Goal: Task Accomplishment & Management: Complete application form

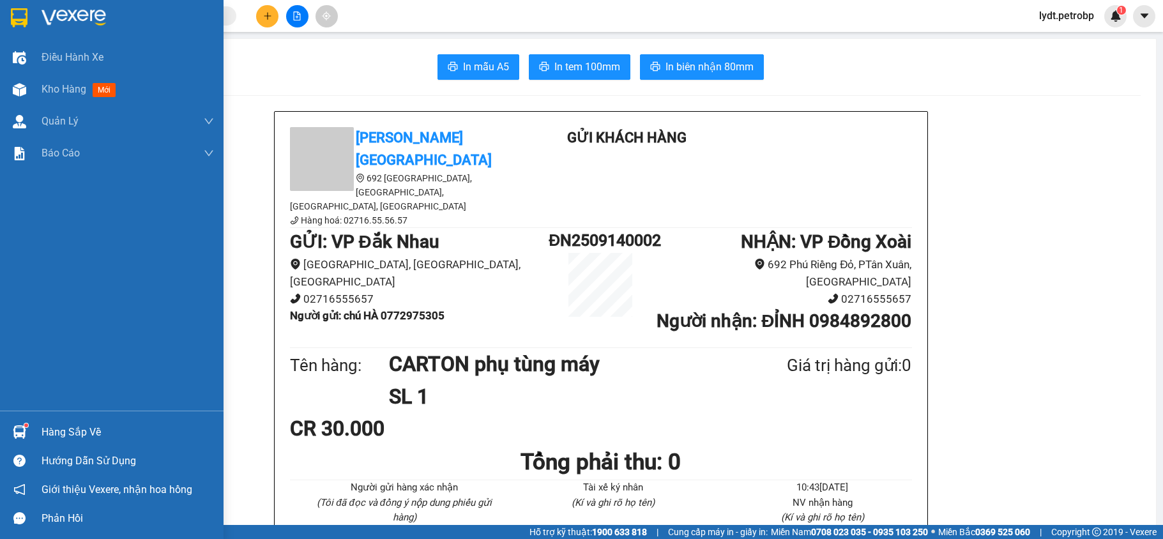
click at [24, 423] on sup at bounding box center [26, 425] width 4 height 4
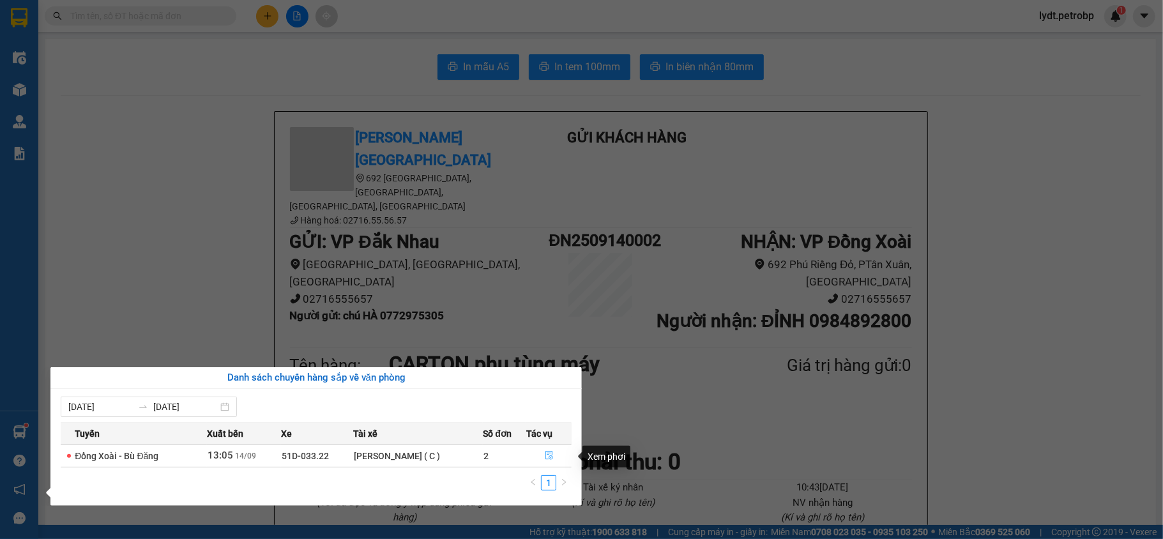
click at [545, 453] on button "button" at bounding box center [549, 456] width 44 height 20
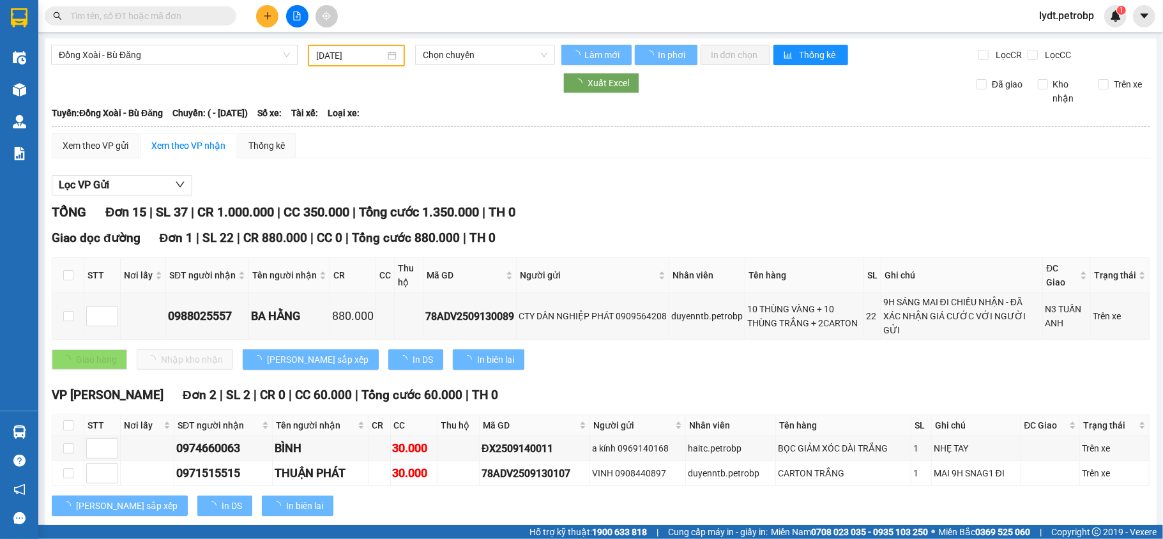
type input "[DATE]"
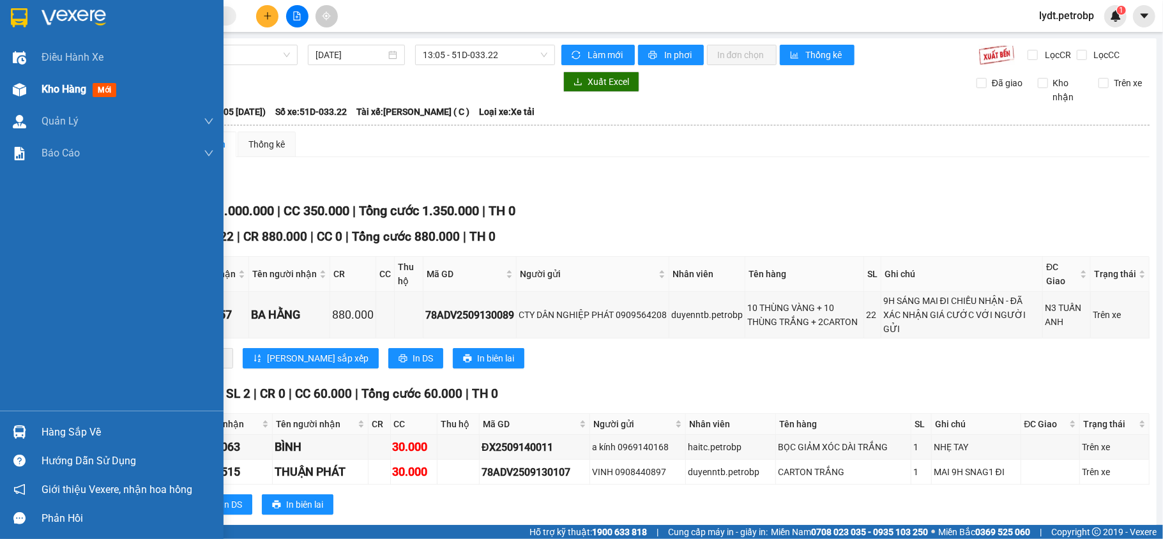
click at [57, 88] on span "Kho hàng" at bounding box center [64, 89] width 45 height 12
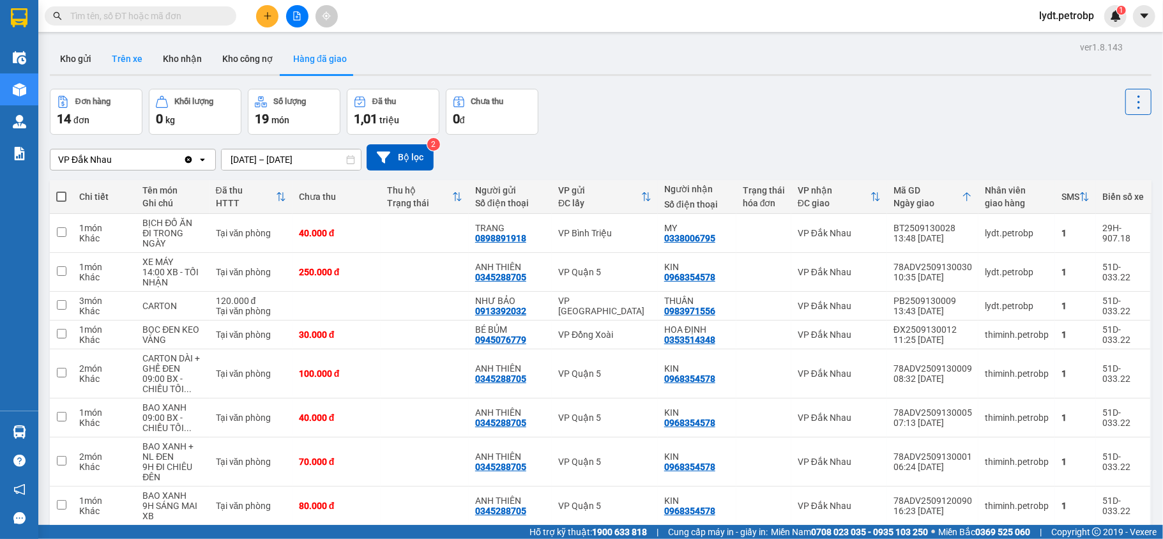
click at [123, 68] on button "Trên xe" at bounding box center [127, 58] width 51 height 31
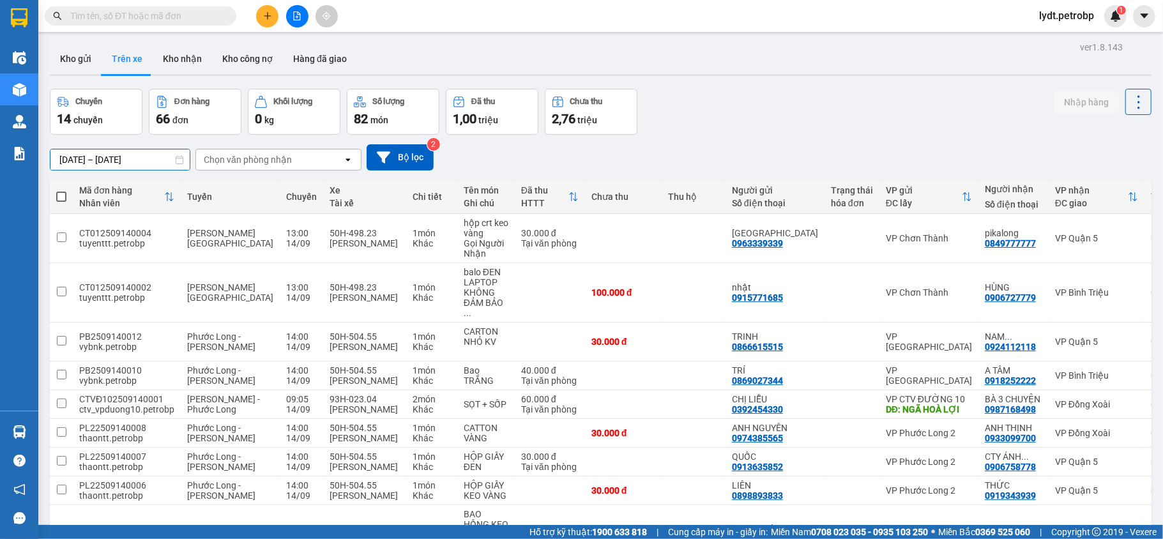
drag, startPoint x: 72, startPoint y: 159, endPoint x: 224, endPoint y: 175, distance: 152.2
click at [74, 157] on input "14/09/2025 – 14/09/2025" at bounding box center [119, 159] width 139 height 20
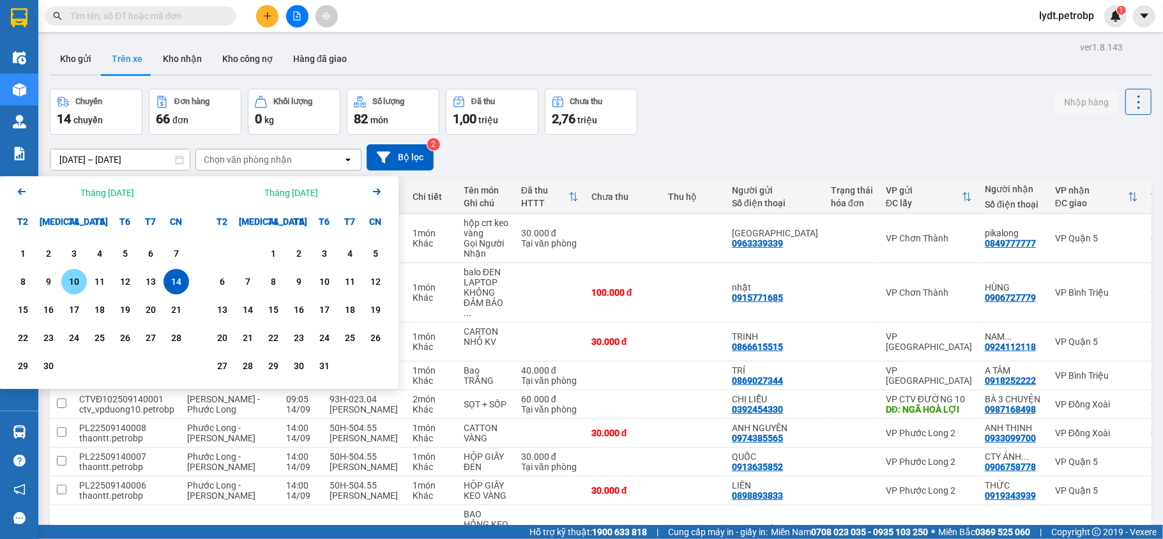
drag, startPoint x: 70, startPoint y: 282, endPoint x: 131, endPoint y: 216, distance: 89.9
click at [69, 281] on div "10" at bounding box center [74, 281] width 18 height 15
drag, startPoint x: 172, startPoint y: 279, endPoint x: 187, endPoint y: 264, distance: 21.7
click at [178, 277] on div "14" at bounding box center [176, 281] width 18 height 15
type input "10/09/2025 – 14/09/2025"
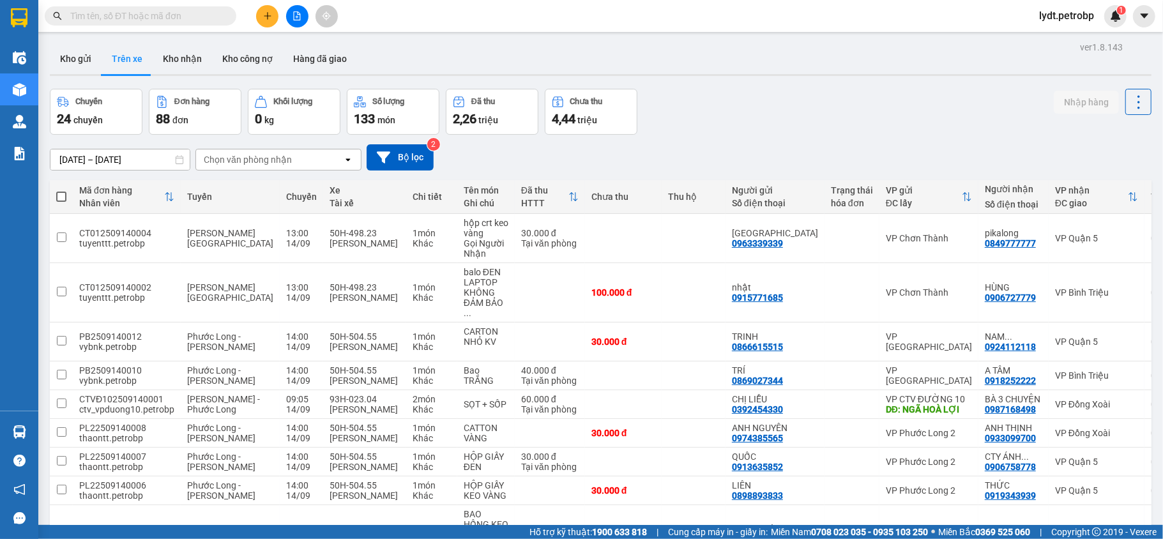
click at [282, 149] on div "Chọn văn phòng nhận" at bounding box center [269, 159] width 147 height 20
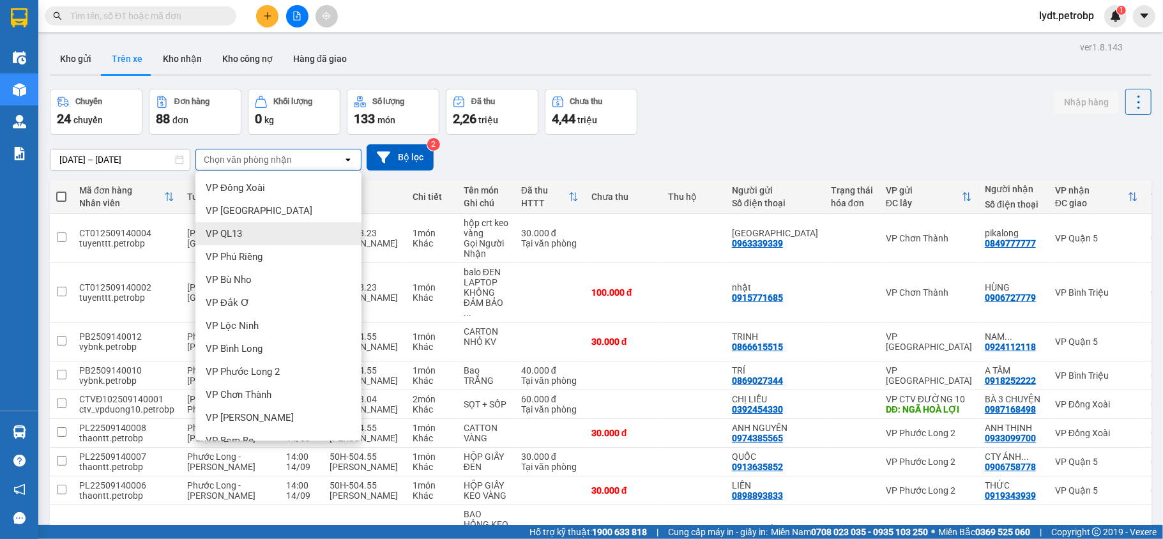
click at [259, 235] on div "VP QL13" at bounding box center [278, 233] width 166 height 23
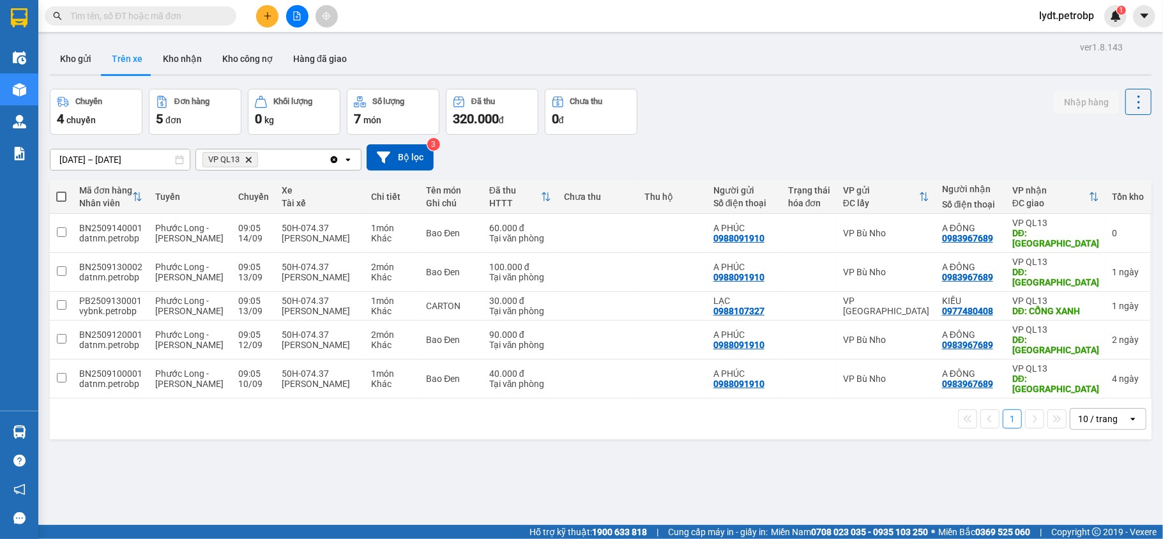
click at [248, 161] on icon "Delete" at bounding box center [249, 160] width 8 height 8
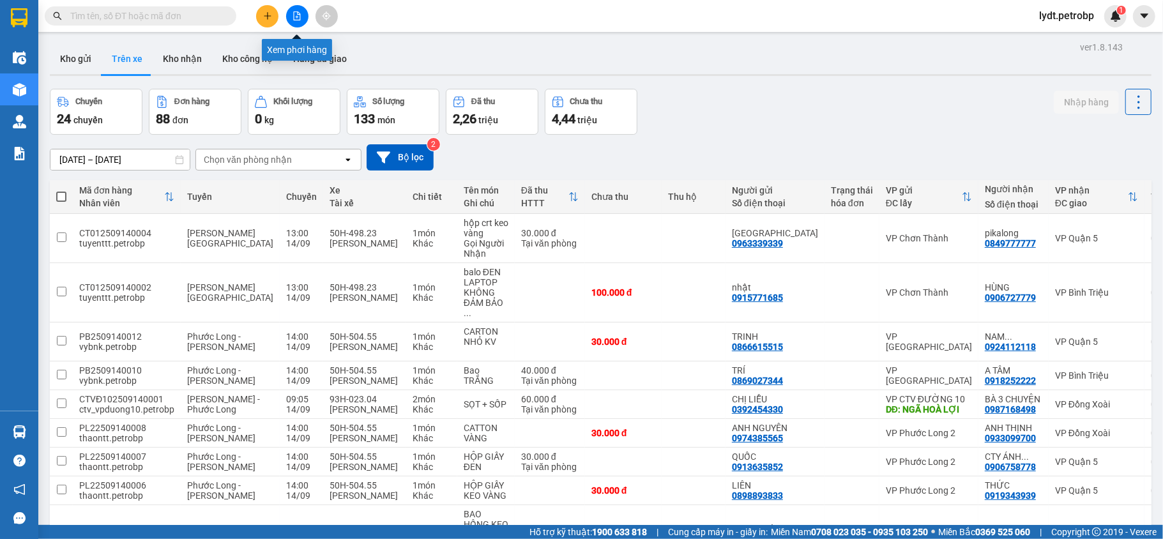
click at [298, 17] on icon "file-add" at bounding box center [297, 15] width 7 height 9
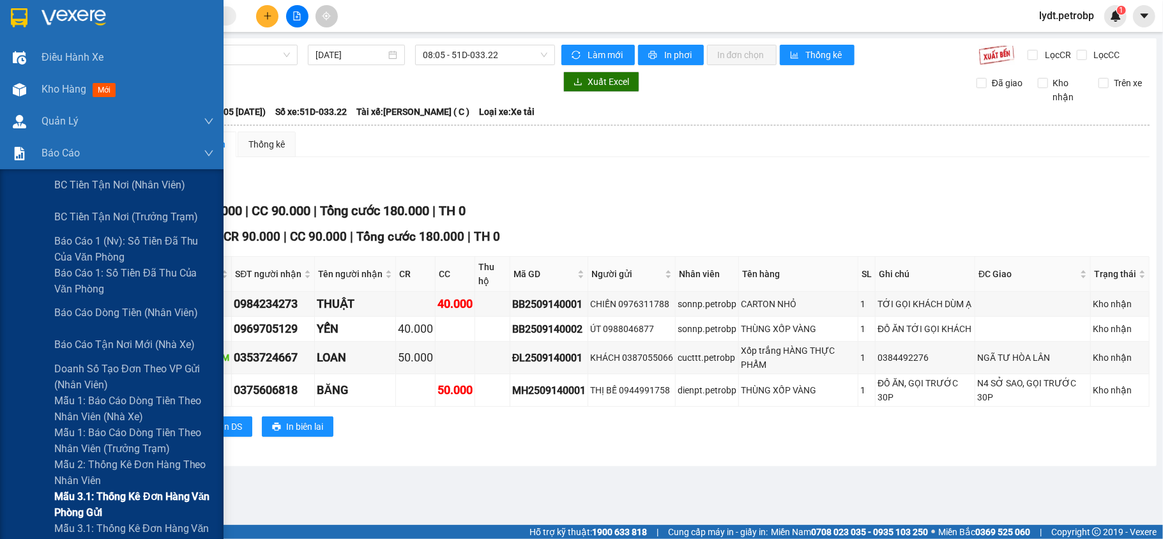
click at [96, 503] on span "Mẫu 3.1: Thống kê đơn hàng văn phòng gửi" at bounding box center [134, 505] width 160 height 32
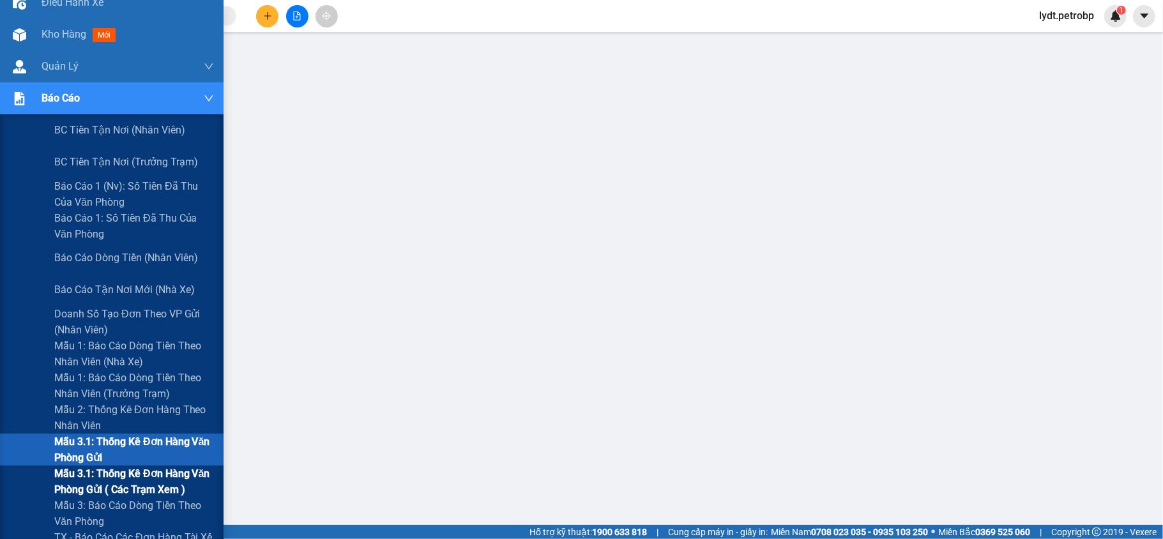
scroll to position [85, 0]
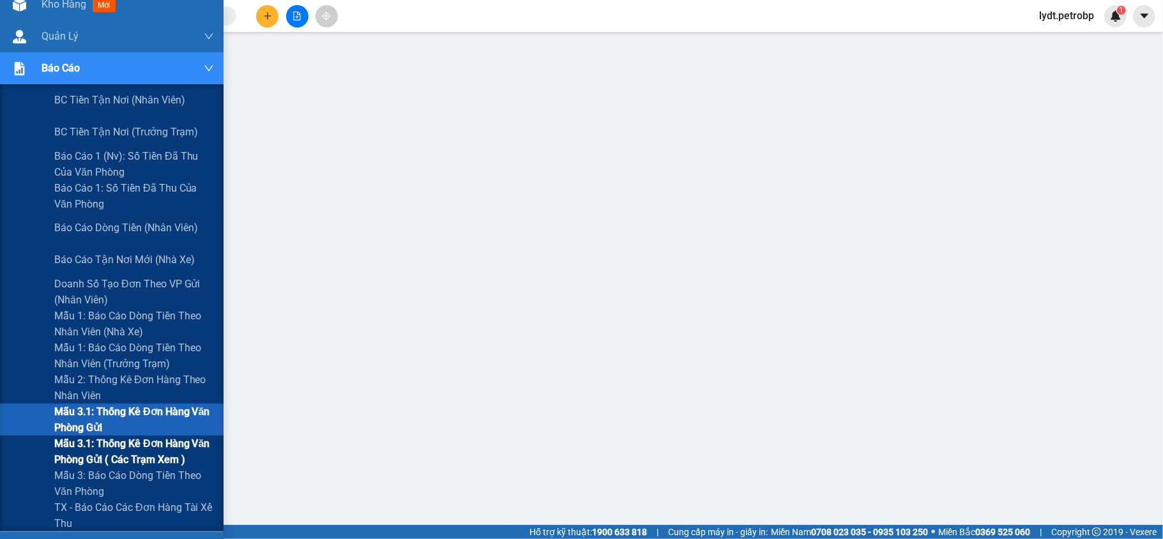
click at [141, 455] on span "Mẫu 3.1: Thống kê đơn hàng văn phòng gửi ( các trạm xem )" at bounding box center [134, 452] width 160 height 32
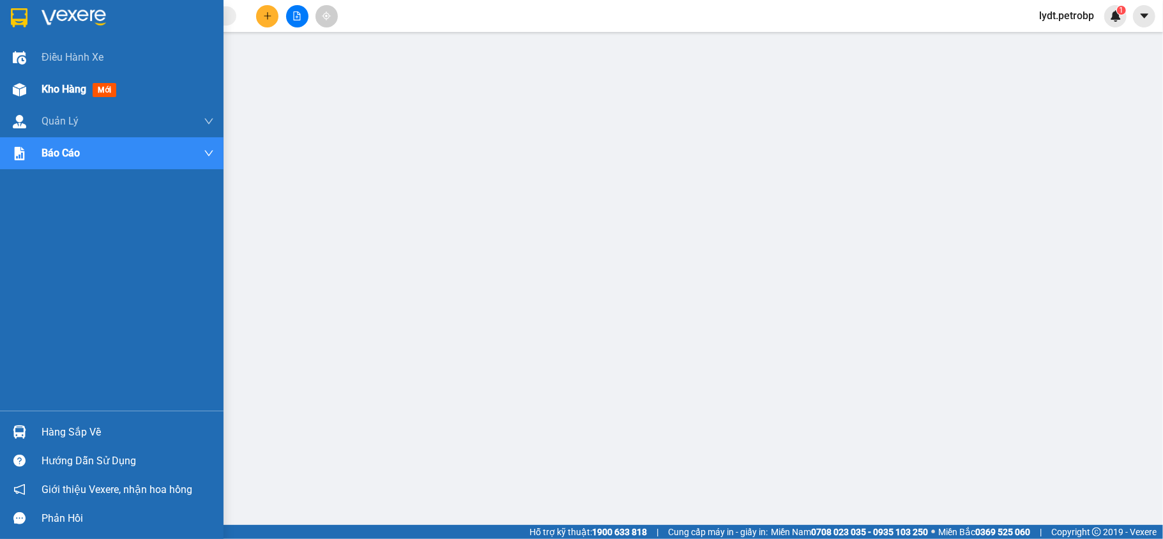
click at [36, 89] on div "Kho hàng mới" at bounding box center [112, 89] width 224 height 32
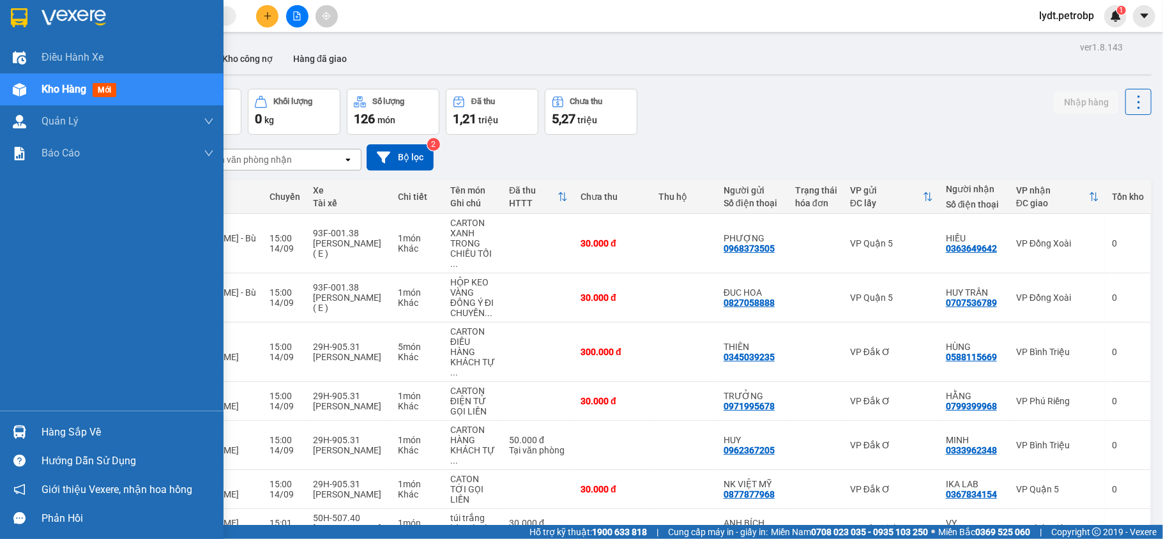
click at [56, 438] on div "Hàng sắp về" at bounding box center [128, 432] width 172 height 19
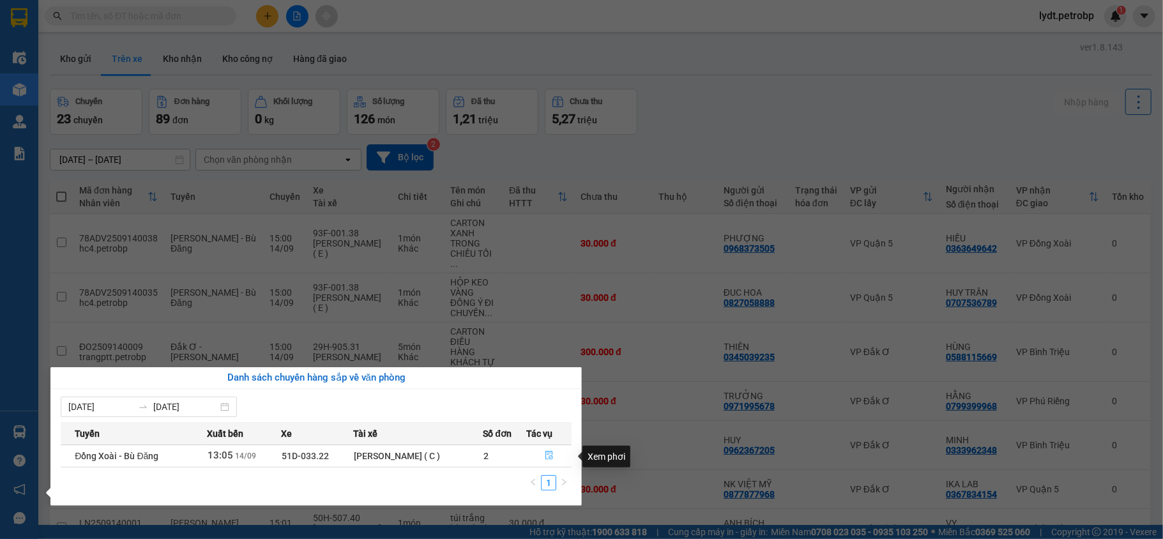
click at [534, 457] on button "button" at bounding box center [549, 456] width 44 height 20
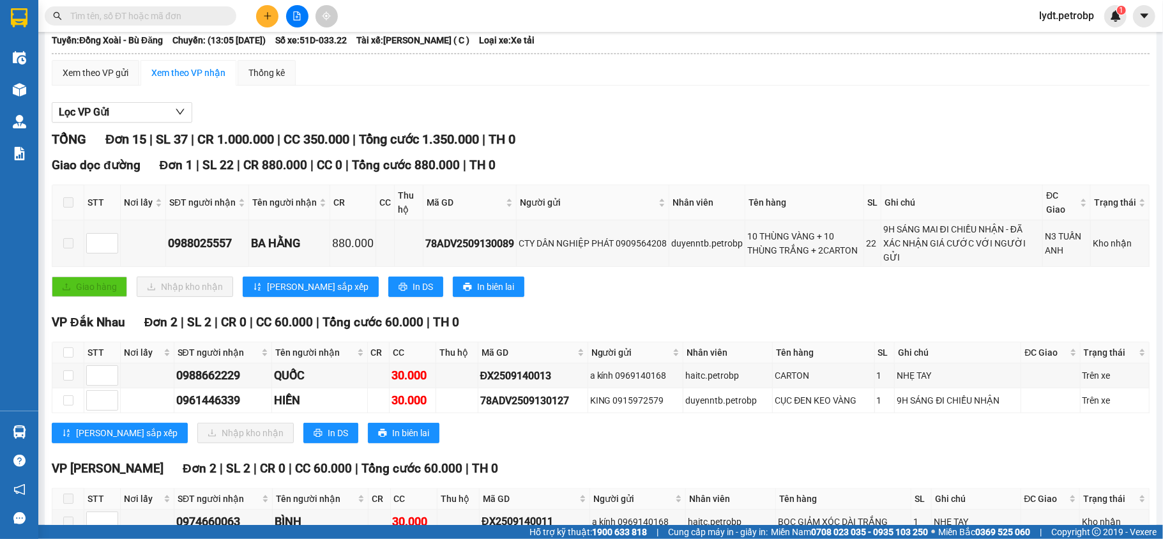
scroll to position [170, 0]
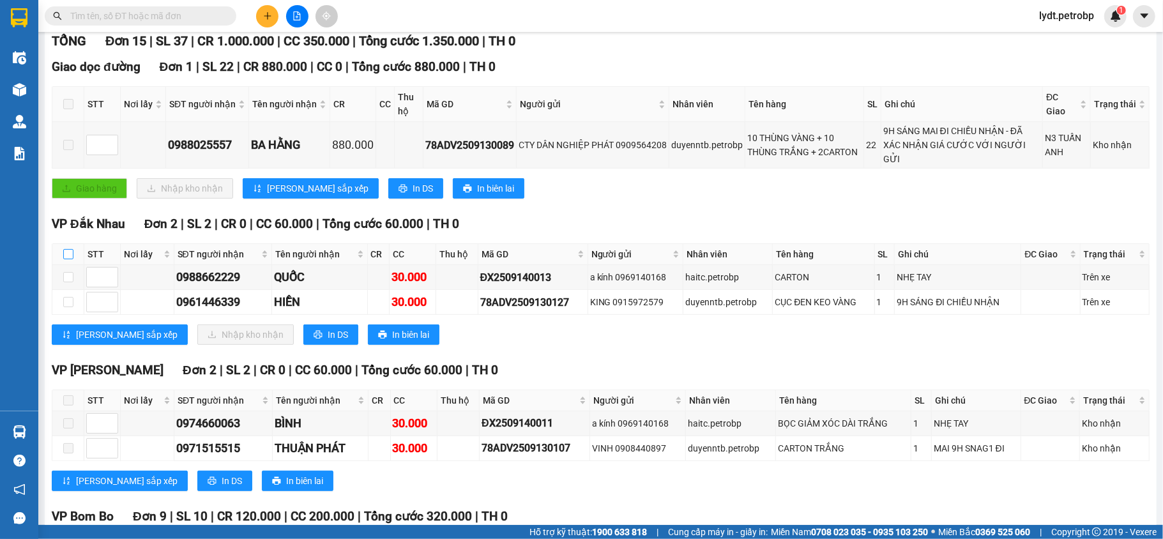
drag, startPoint x: 67, startPoint y: 254, endPoint x: 164, endPoint y: 307, distance: 109.7
click at [69, 254] on input "checkbox" at bounding box center [68, 254] width 10 height 10
checkbox input "true"
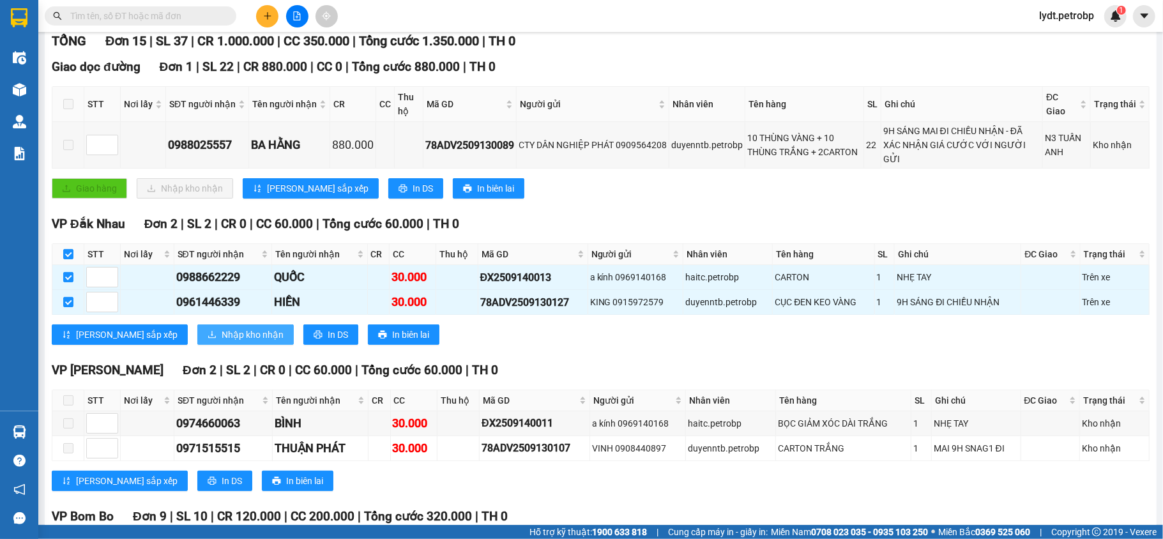
click at [222, 335] on span "Nhập kho nhận" at bounding box center [253, 335] width 62 height 14
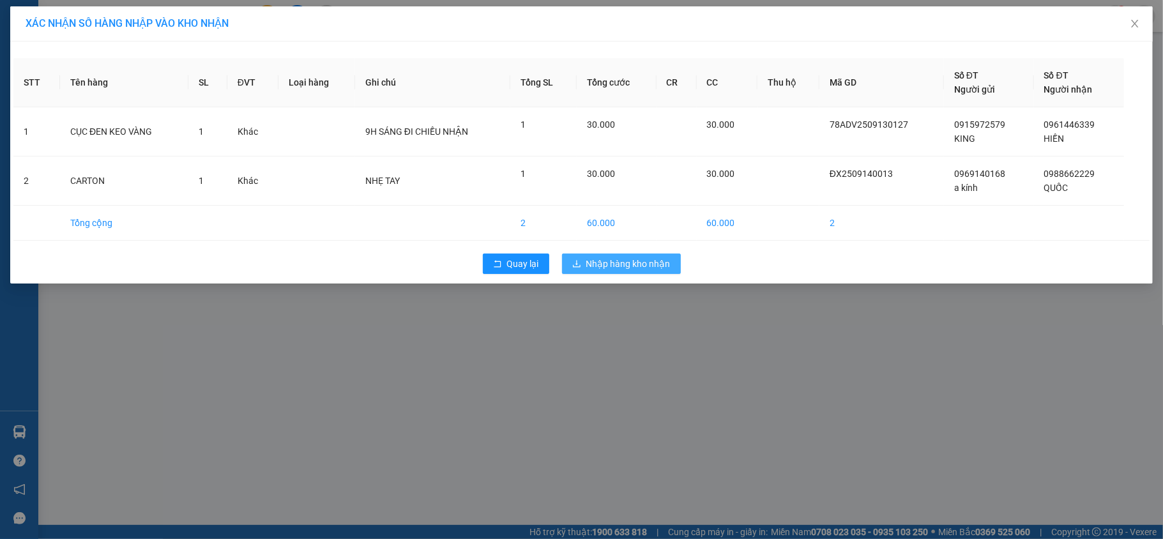
click at [620, 264] on span "Nhập hàng kho nhận" at bounding box center [628, 264] width 84 height 14
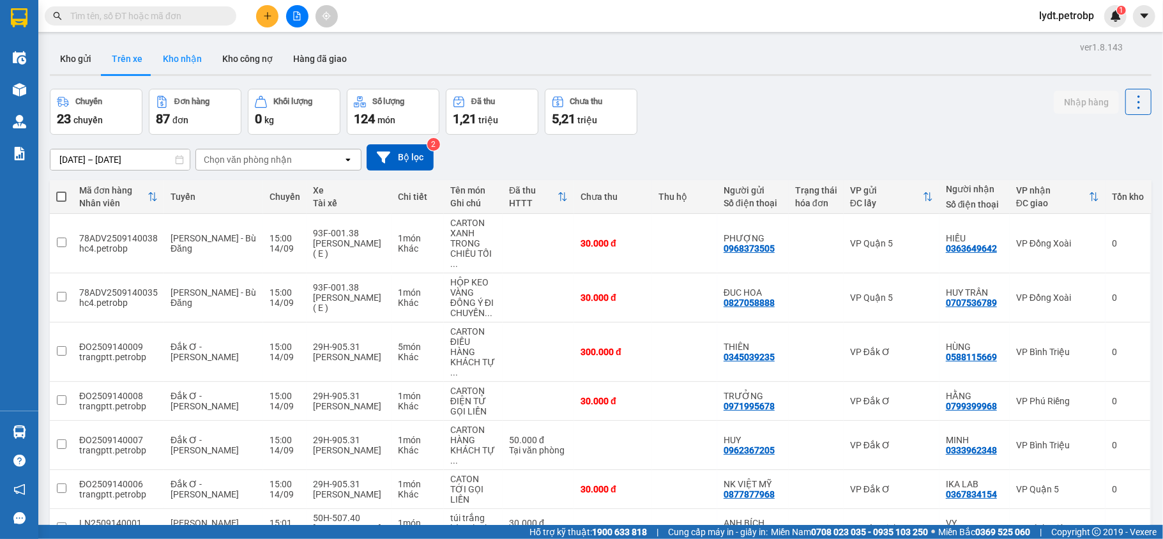
click at [172, 50] on button "Kho nhận" at bounding box center [182, 58] width 59 height 31
type input "12/09/2025 – 14/09/2025"
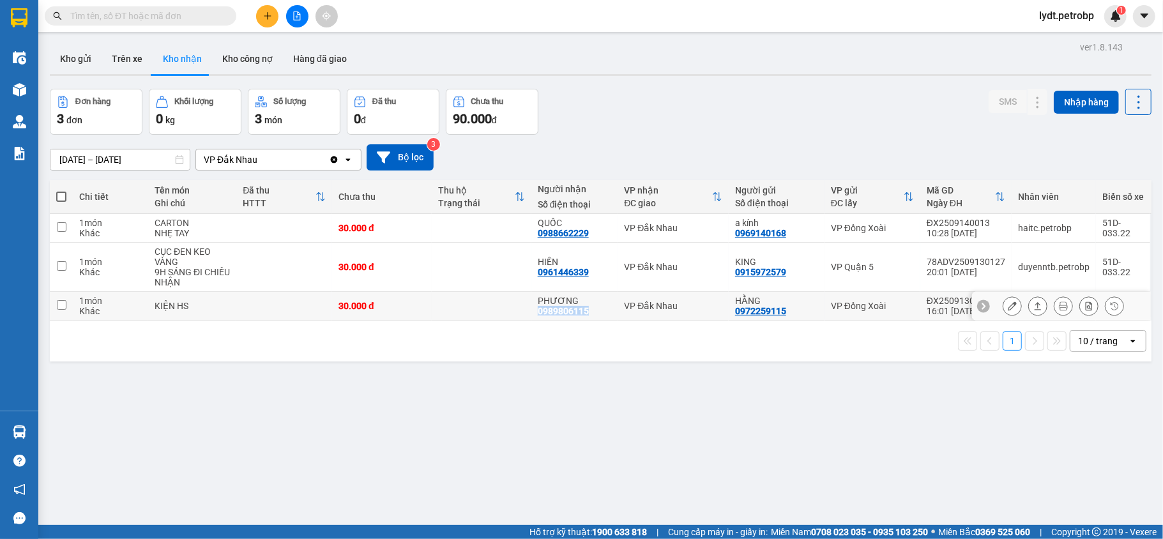
copy div "0989806115"
drag, startPoint x: 585, startPoint y: 314, endPoint x: 530, endPoint y: 317, distance: 55.0
click at [531, 317] on td "PHƯƠNG 0989806115" at bounding box center [574, 306] width 87 height 29
checkbox input "true"
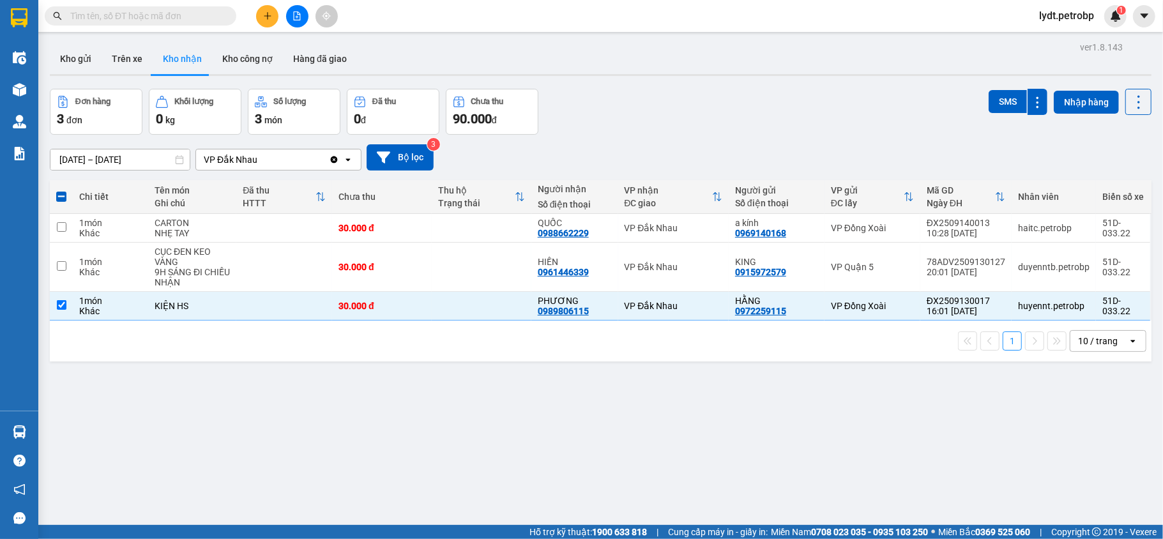
click at [264, 392] on div "ver 1.8.143 Kho gửi Trên xe Kho nhận Kho công nợ Hàng đã giao Đơn hàng 3 đơn Kh…" at bounding box center [601, 307] width 1112 height 539
click at [59, 197] on span at bounding box center [61, 197] width 10 height 10
click at [61, 190] on input "checkbox" at bounding box center [61, 190] width 0 height 0
checkbox input "true"
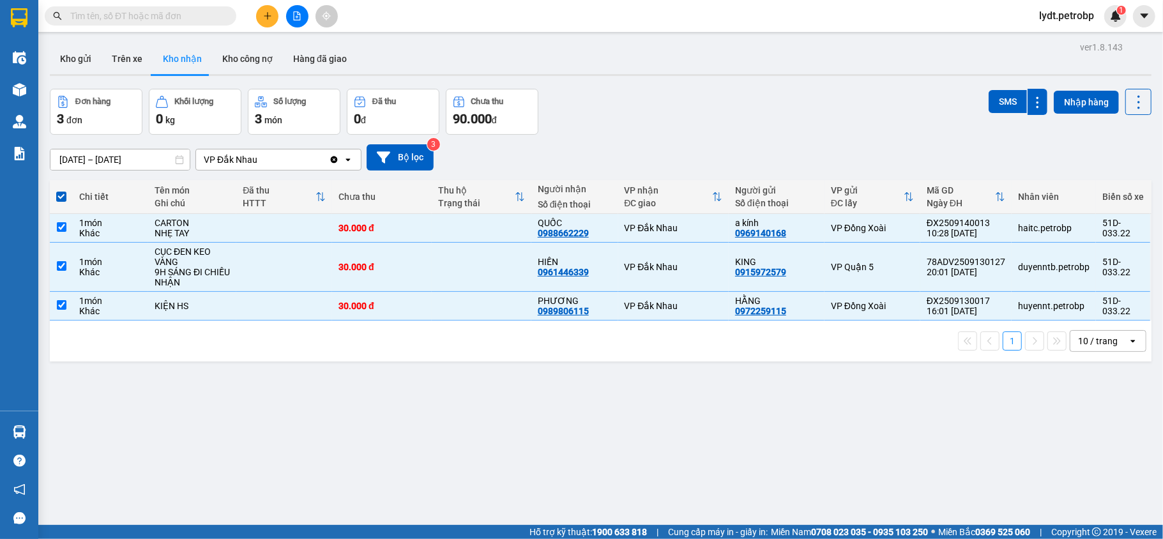
click at [59, 197] on span at bounding box center [61, 197] width 10 height 10
click at [61, 190] on input "checkbox" at bounding box center [61, 190] width 0 height 0
checkbox input "false"
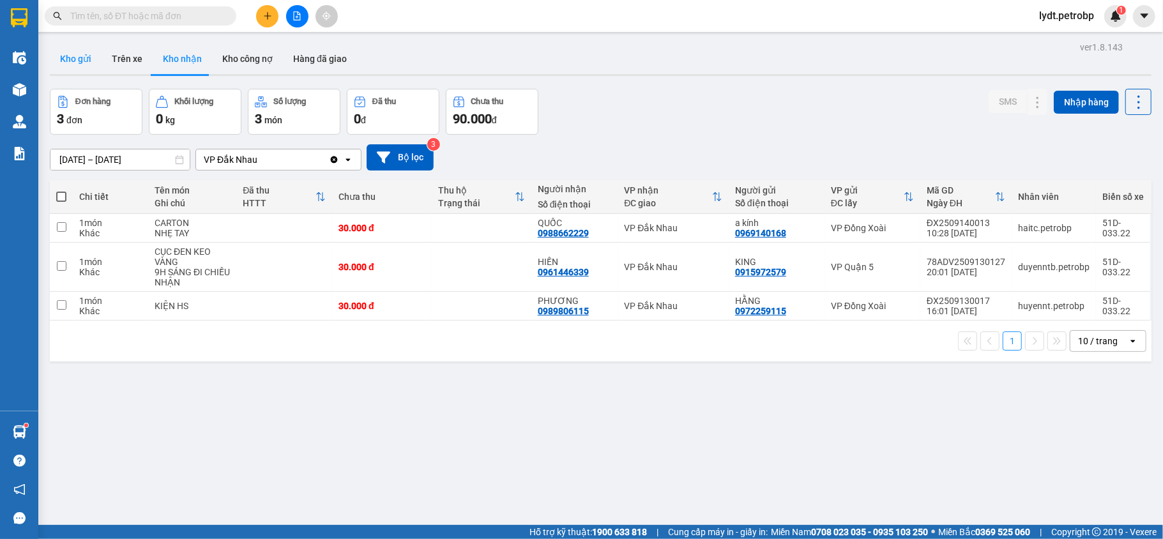
click at [80, 52] on button "Kho gửi" at bounding box center [76, 58] width 52 height 31
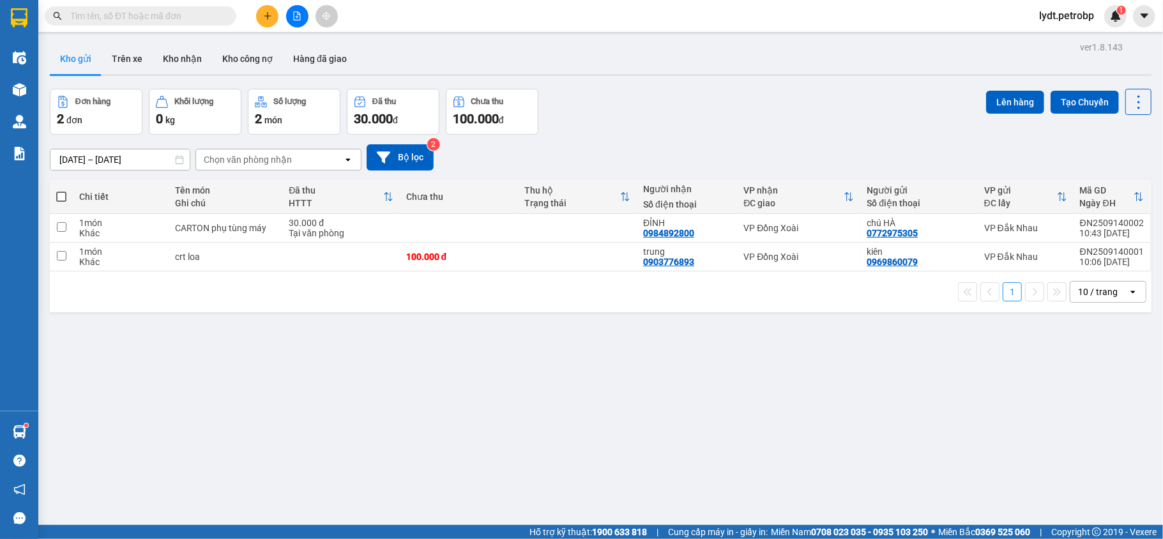
click at [63, 194] on span at bounding box center [61, 197] width 10 height 10
click at [61, 190] on input "checkbox" at bounding box center [61, 190] width 0 height 0
checkbox input "true"
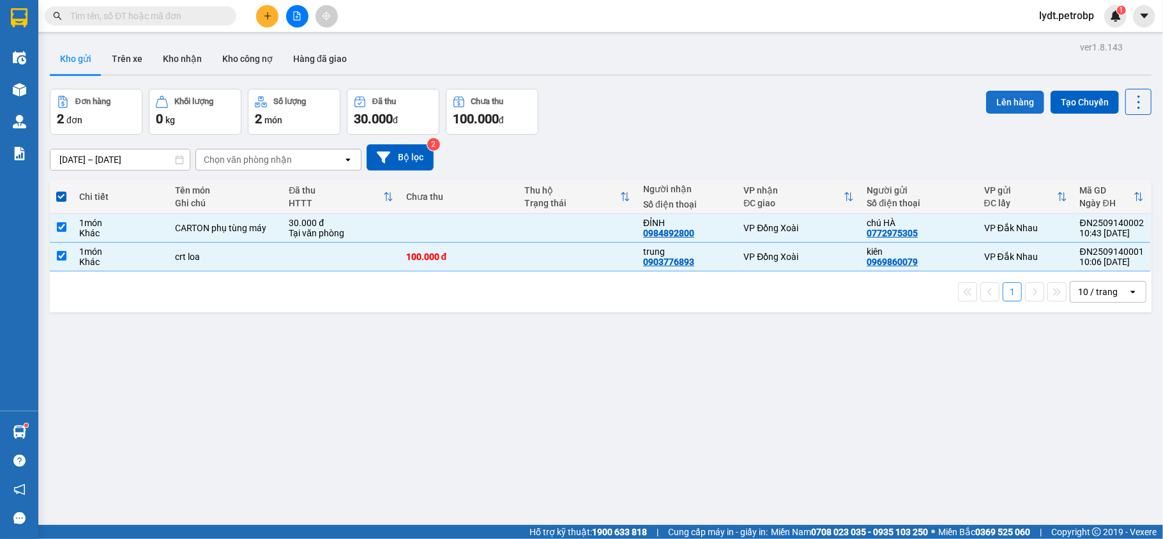
click at [986, 91] on button "Lên hàng" at bounding box center [1015, 102] width 58 height 23
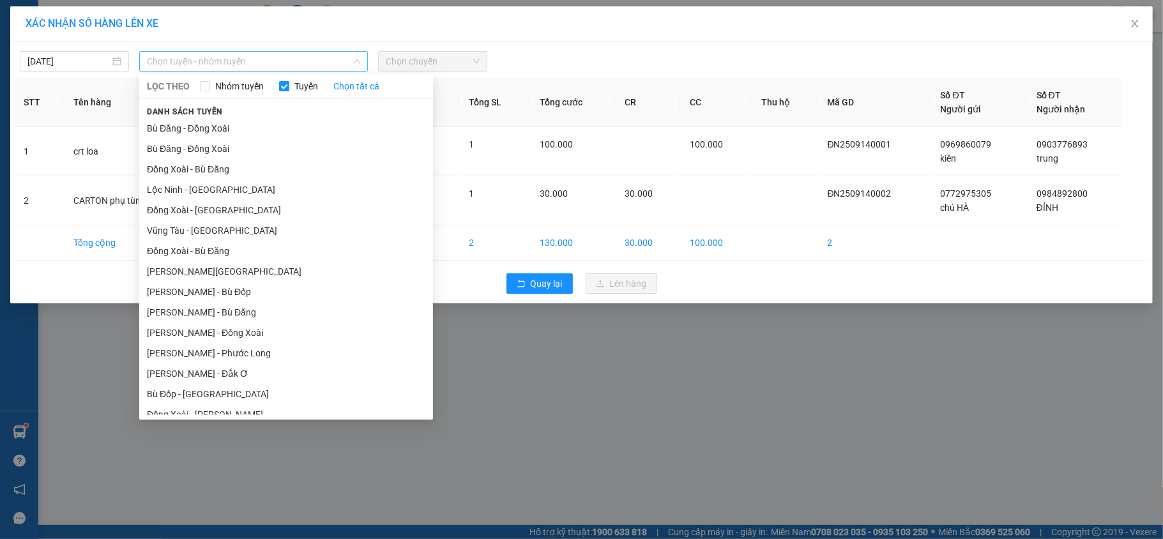
click at [216, 63] on span "Chọn tuyến - nhóm tuyến" at bounding box center [253, 61] width 213 height 19
drag, startPoint x: 187, startPoint y: 123, endPoint x: 458, endPoint y: 101, distance: 271.7
click at [208, 121] on li "Bù Đăng - Đồng Xoài" at bounding box center [286, 128] width 294 height 20
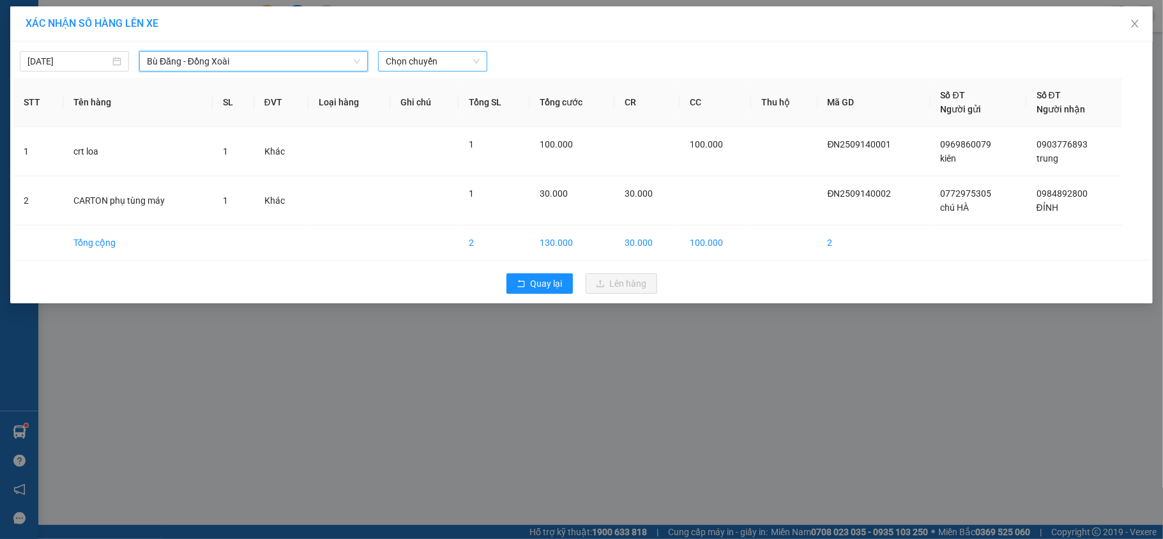
click at [429, 56] on span "Chọn chuyến" at bounding box center [433, 61] width 94 height 19
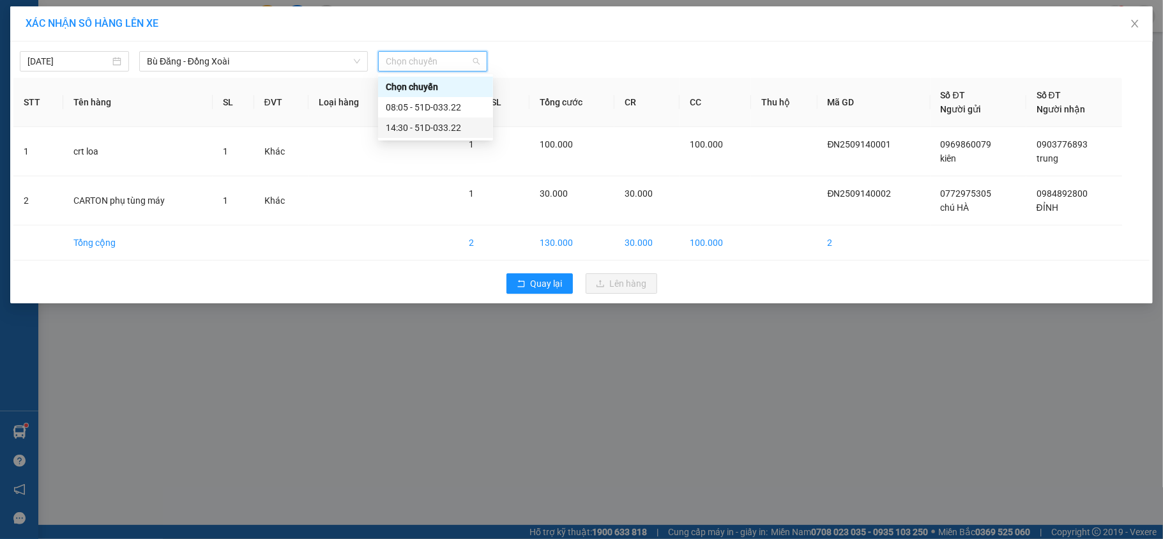
click at [435, 131] on div "14:30 - 51D-033.22" at bounding box center [436, 128] width 100 height 14
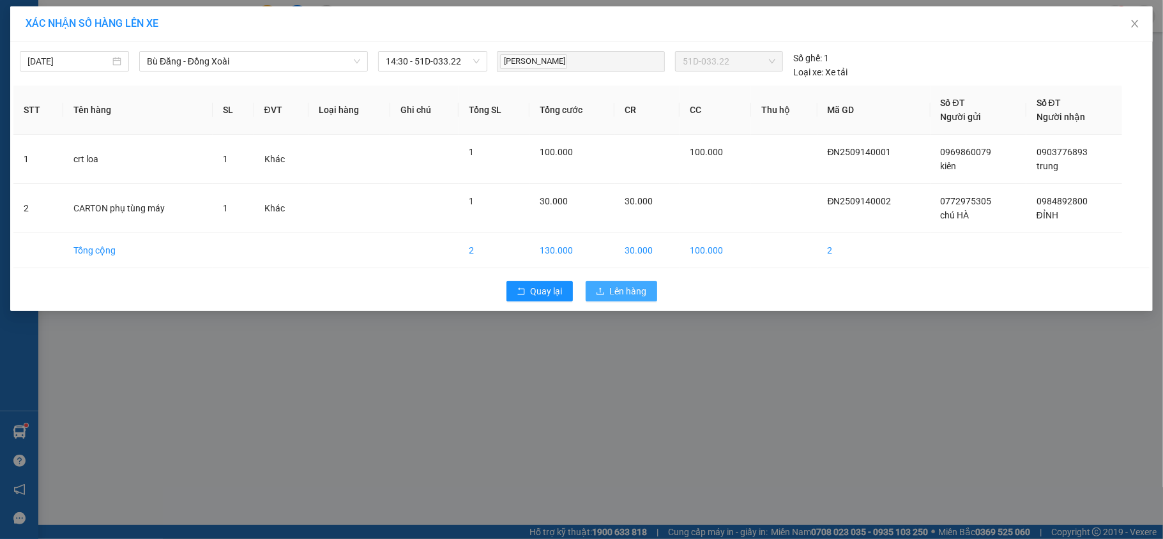
click at [611, 289] on span "Lên hàng" at bounding box center [628, 291] width 37 height 14
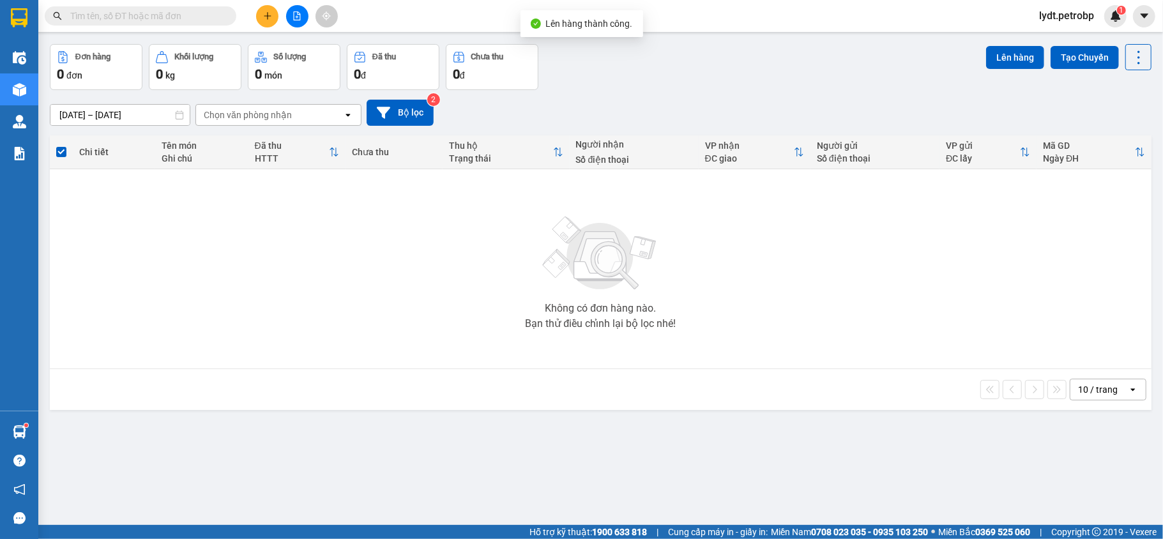
scroll to position [59, 0]
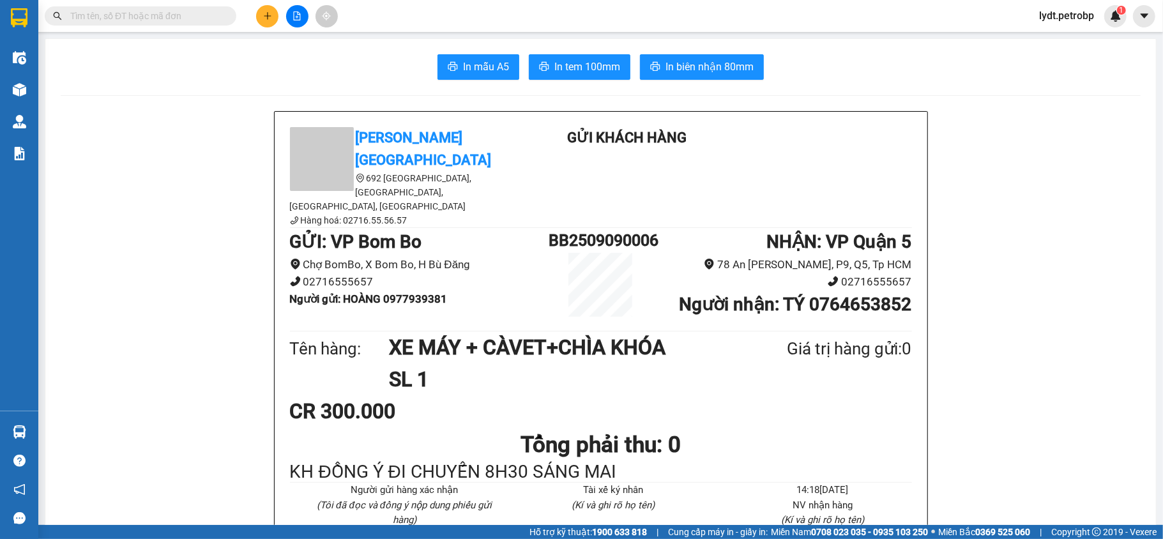
click at [116, 11] on input "text" at bounding box center [145, 16] width 151 height 14
paste input "ĐN2509130001"
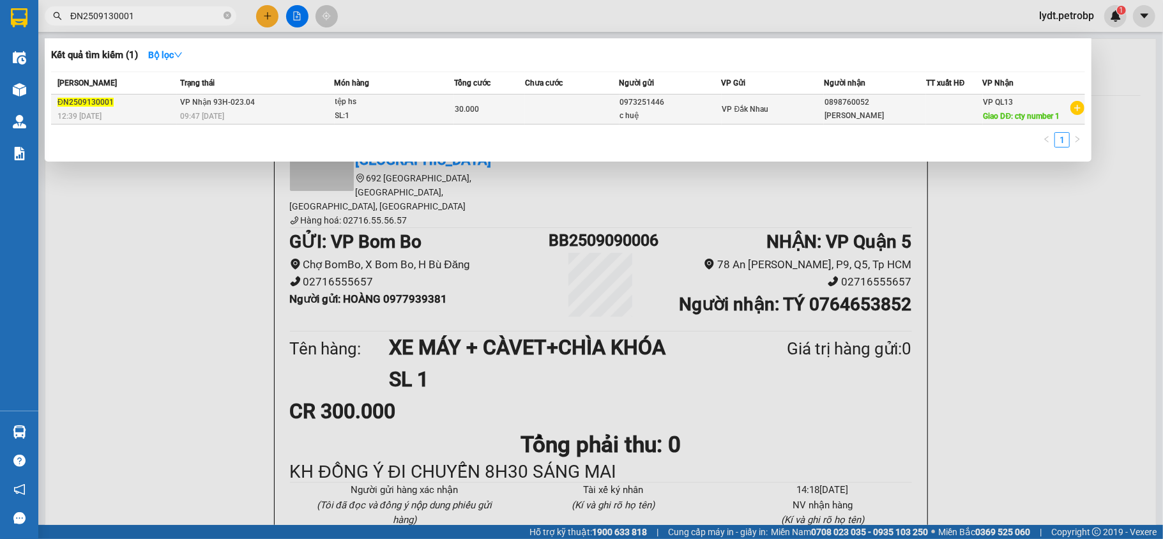
type input "ĐN2509130001"
click at [396, 108] on div "tệp hs" at bounding box center [383, 102] width 96 height 14
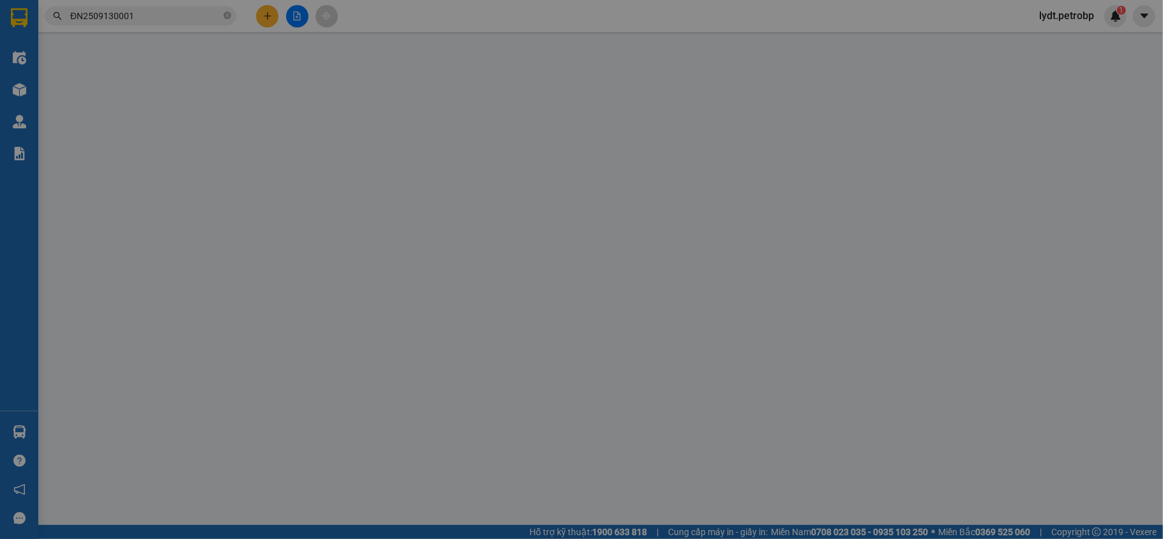
type input "0973251446"
type input "c huệ"
type input "0898760052"
type input "[PERSON_NAME]"
type input "cty number 1"
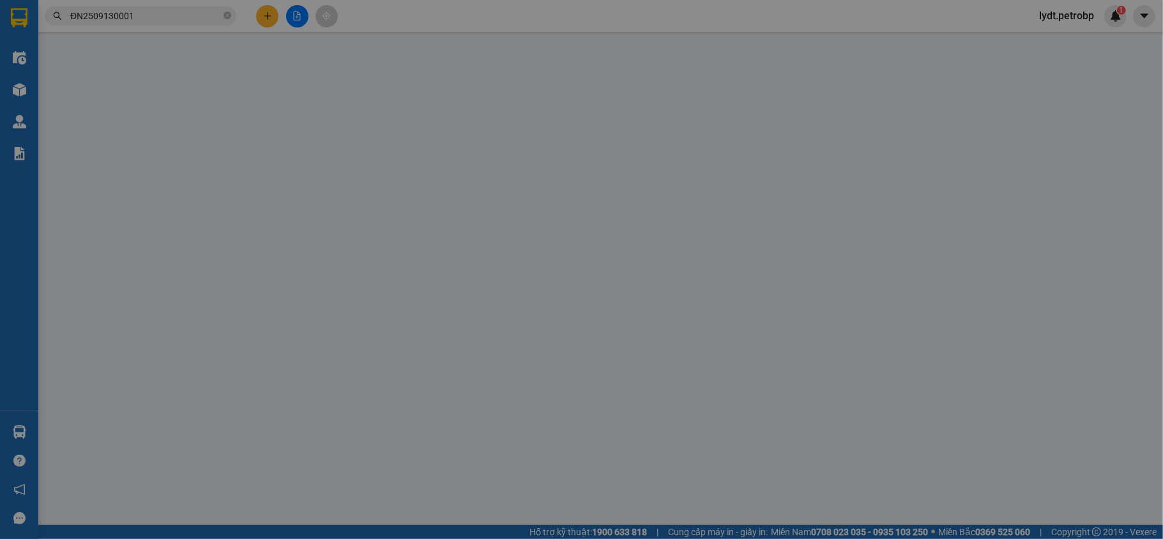
type input "30.000"
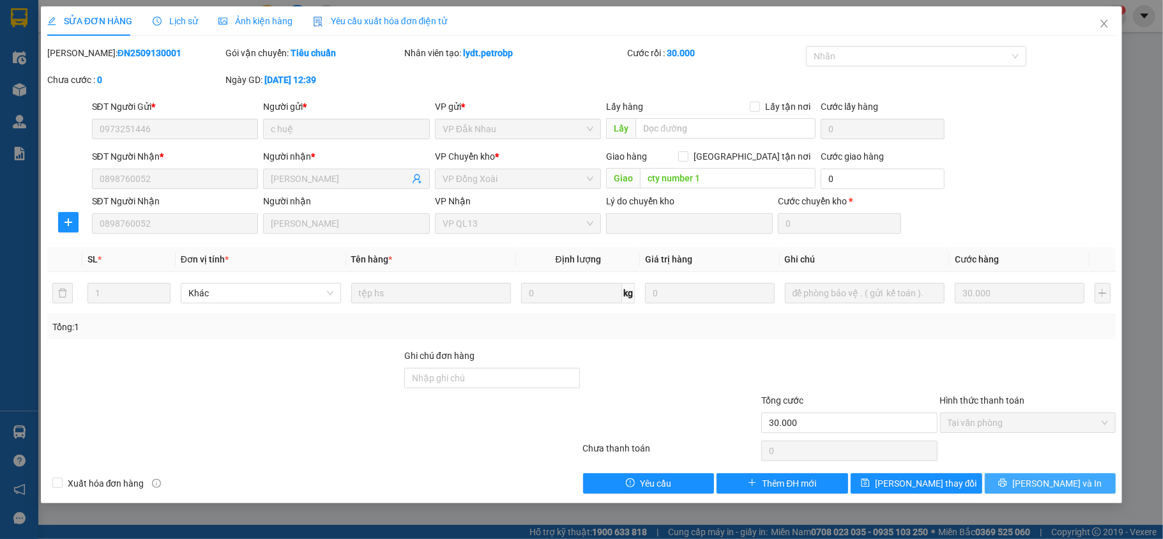
click at [1008, 493] on button "[PERSON_NAME] và In" at bounding box center [1051, 483] width 132 height 20
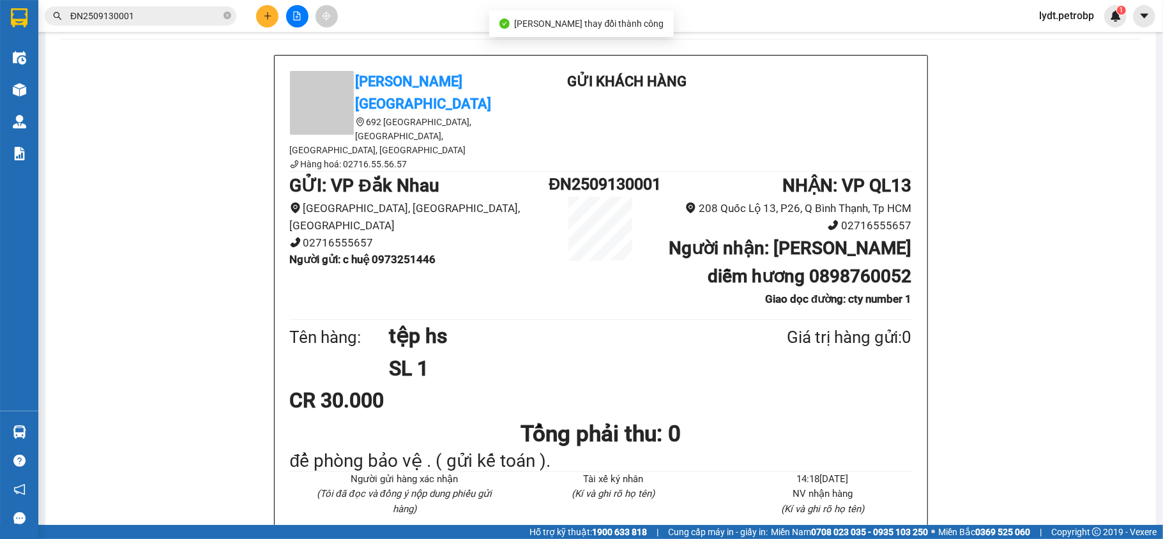
scroll to position [85, 0]
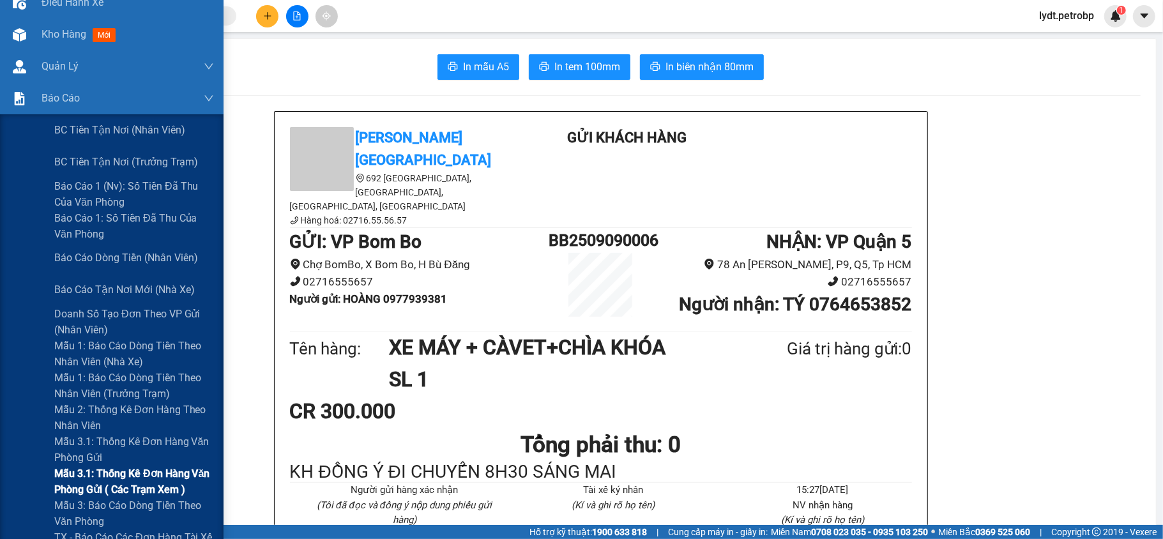
scroll to position [85, 0]
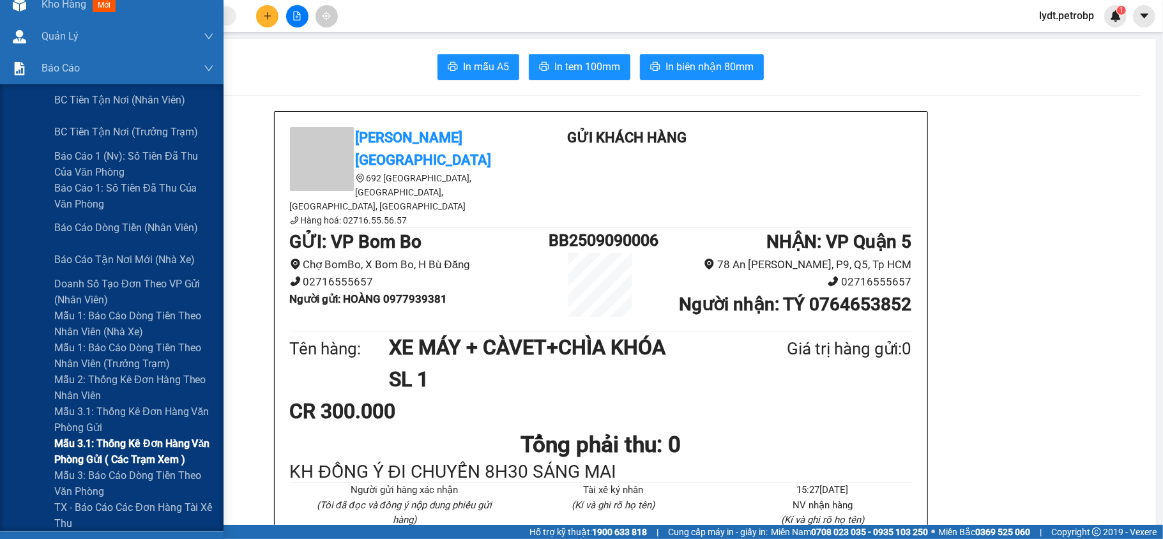
click at [128, 440] on span "Mẫu 3.1: Thống kê đơn hàng văn phòng gửi ( các trạm xem )" at bounding box center [134, 452] width 160 height 32
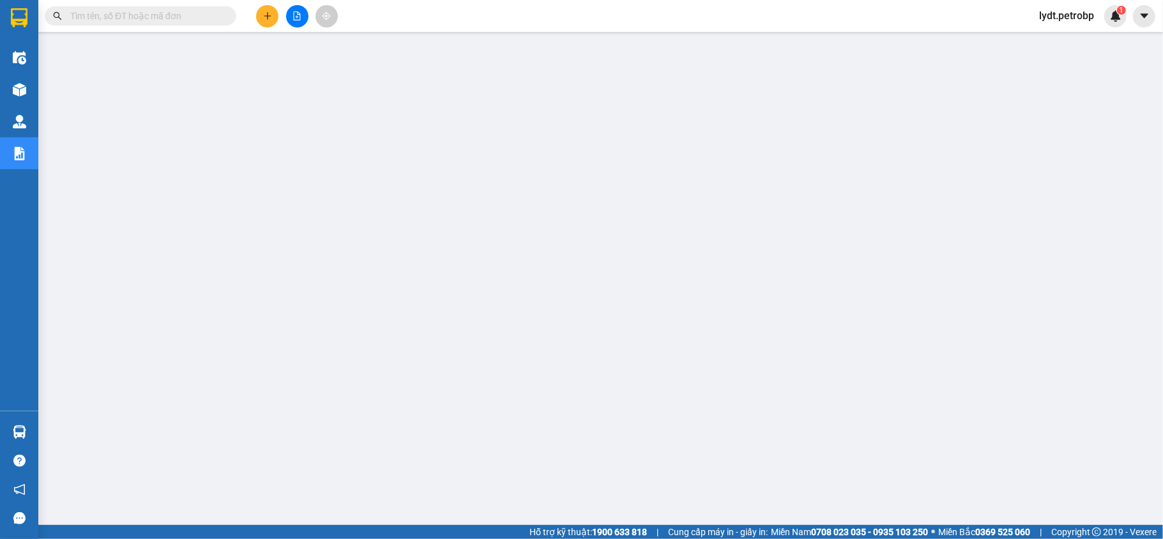
click at [176, 11] on input "text" at bounding box center [145, 16] width 151 height 14
paste input "ĐN2509130001"
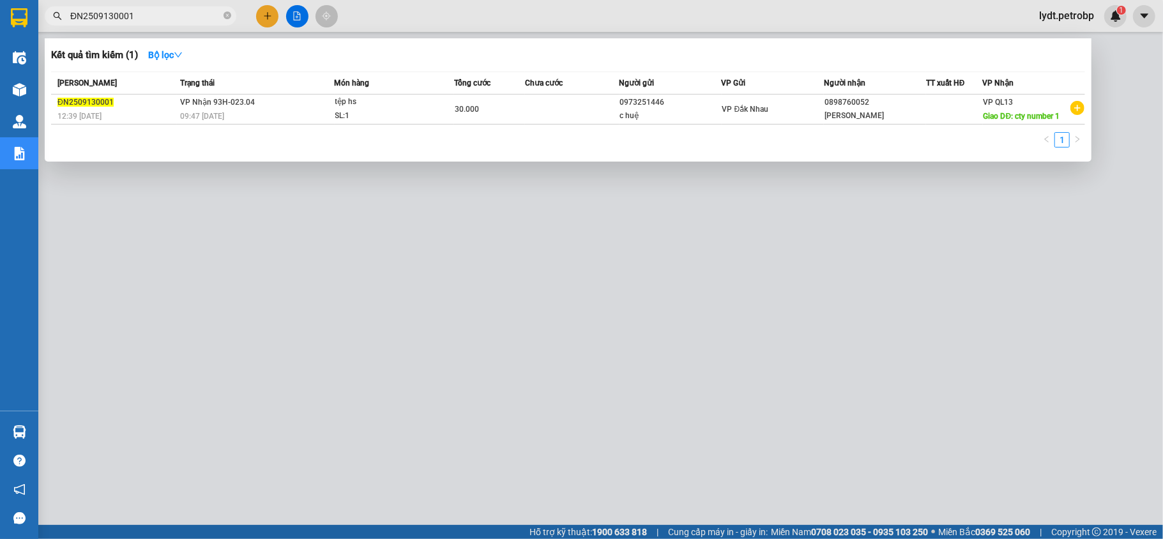
drag, startPoint x: 169, startPoint y: 15, endPoint x: 746, endPoint y: 126, distance: 588.0
click at [249, 27] on div "Kết quả tìm kiếm ( 1 ) Bộ lọc Mã ĐH Trạng thái Món hàng Tổng cước Chưa cước Ngư…" at bounding box center [124, 16] width 249 height 22
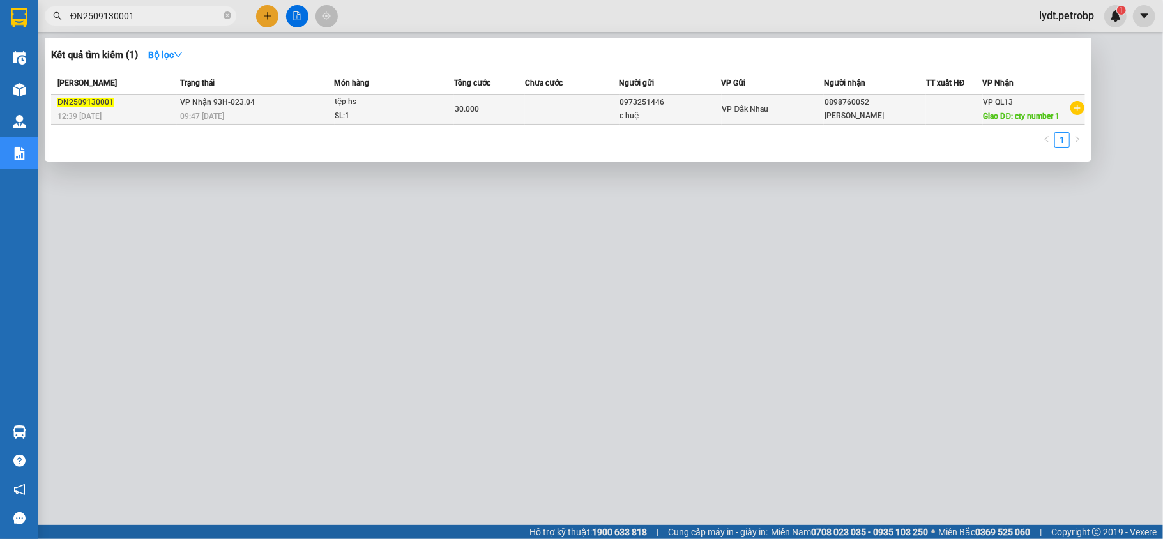
type input "ĐN2509130001"
click at [954, 114] on div at bounding box center [955, 109] width 56 height 13
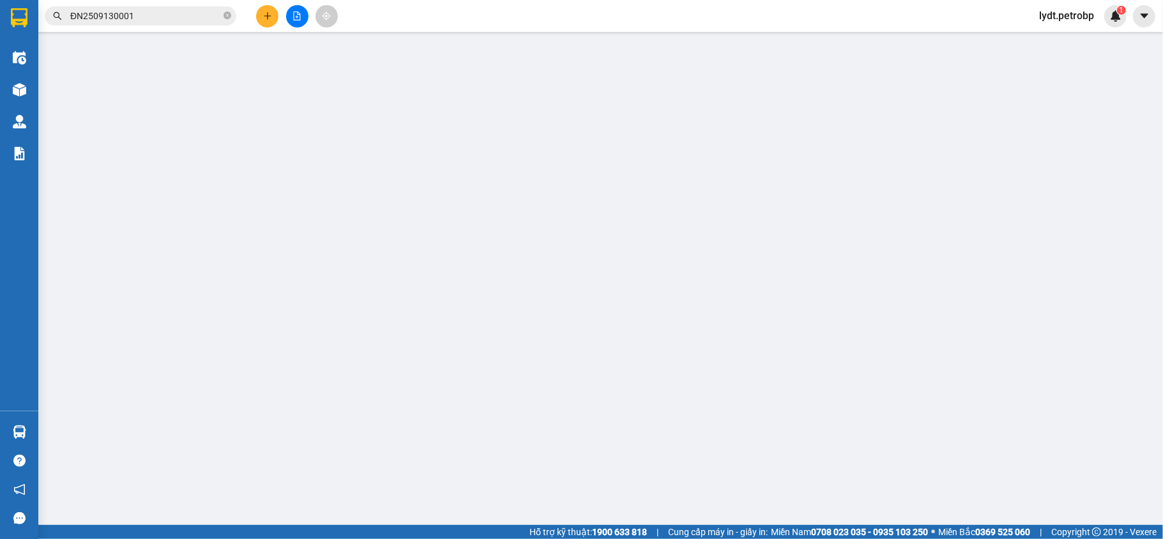
type input "0973251446"
type input "c huệ"
type input "0898760052"
type input "[PERSON_NAME]"
type input "cty number 1"
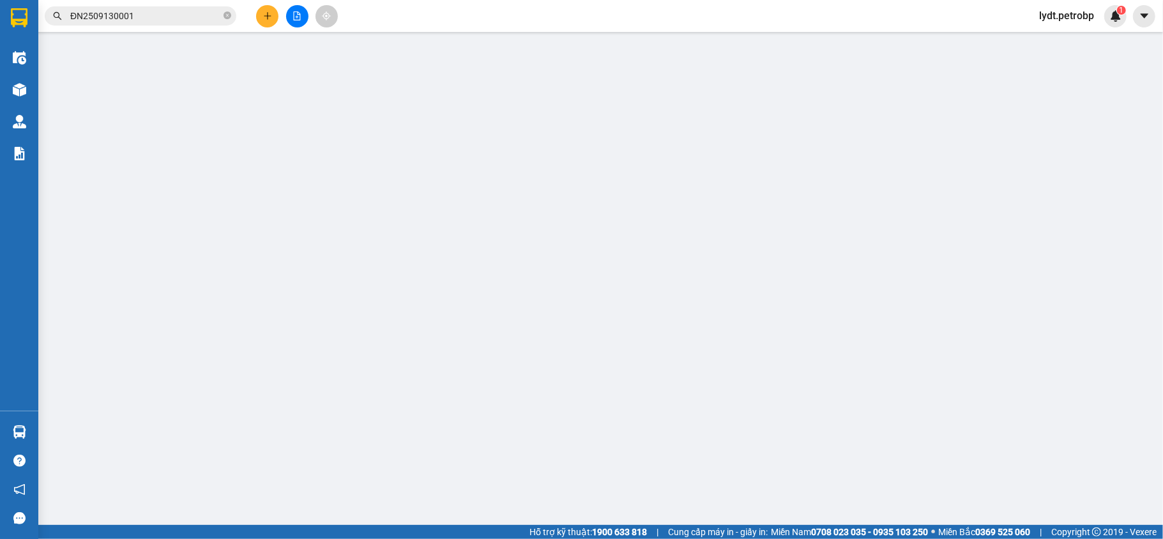
type input "30.000"
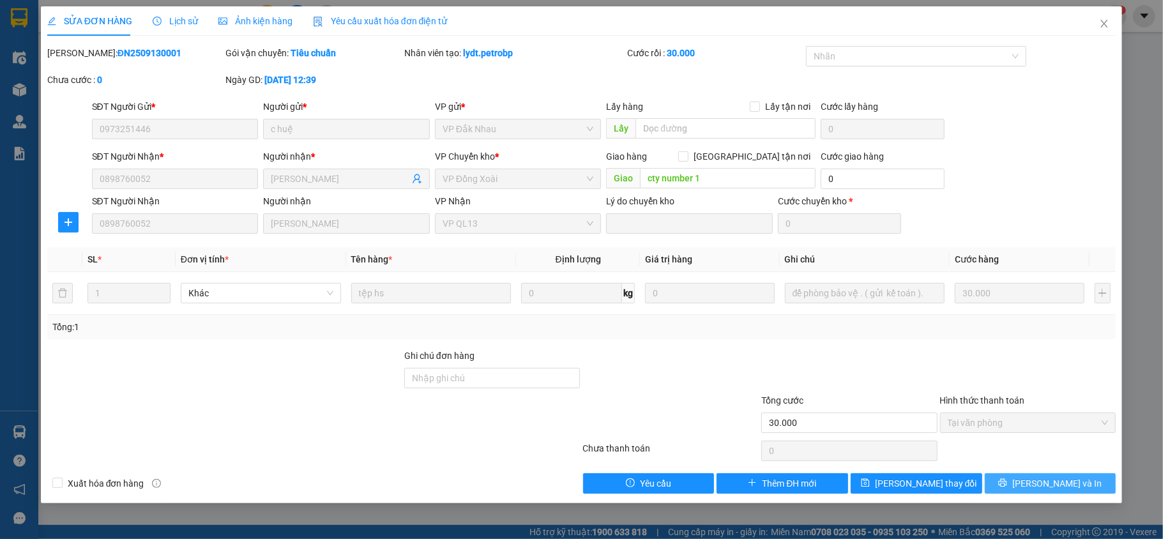
click at [1000, 483] on button "[PERSON_NAME] và In" at bounding box center [1051, 483] width 132 height 20
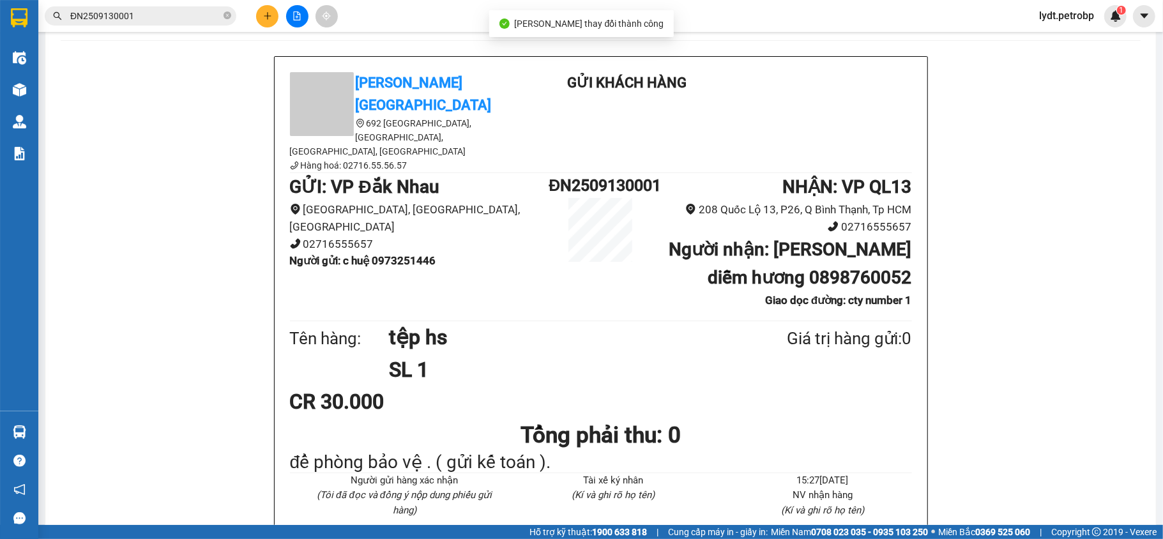
scroll to position [85, 0]
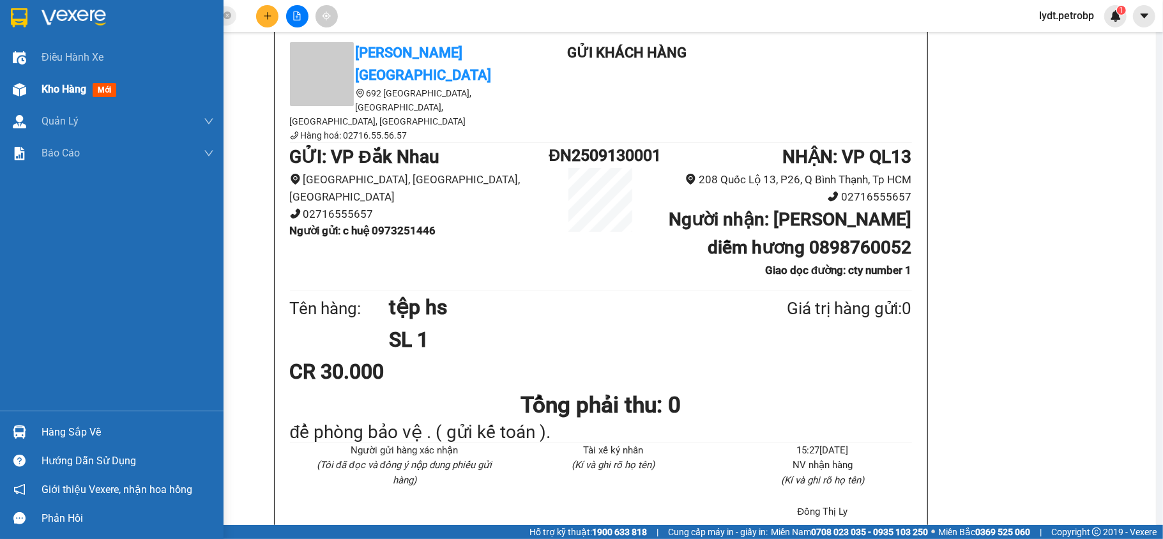
click at [33, 93] on div "Kho hàng mới" at bounding box center [112, 89] width 224 height 32
